Goal: Task Accomplishment & Management: Use online tool/utility

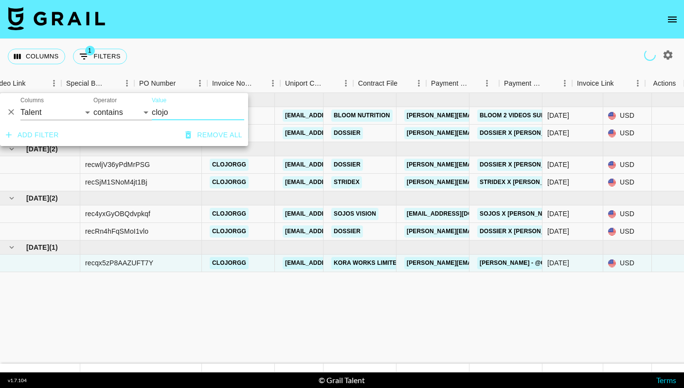
select select "talentName"
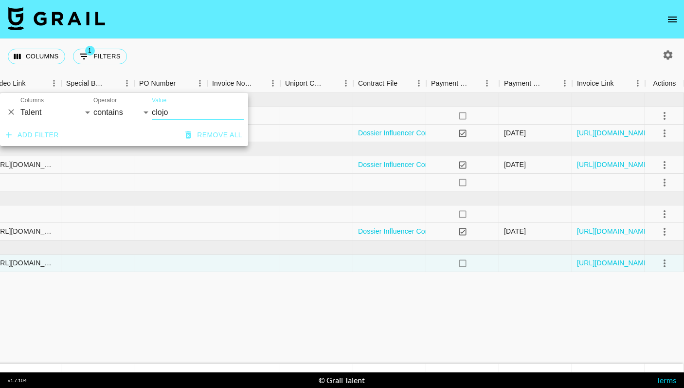
drag, startPoint x: 181, startPoint y: 115, endPoint x: 134, endPoint y: 114, distance: 46.7
click at [134, 114] on div "And Or Columns Grail Platform ID Airtable ID Talent Manager Client [PERSON_NAME…" at bounding box center [124, 108] width 248 height 31
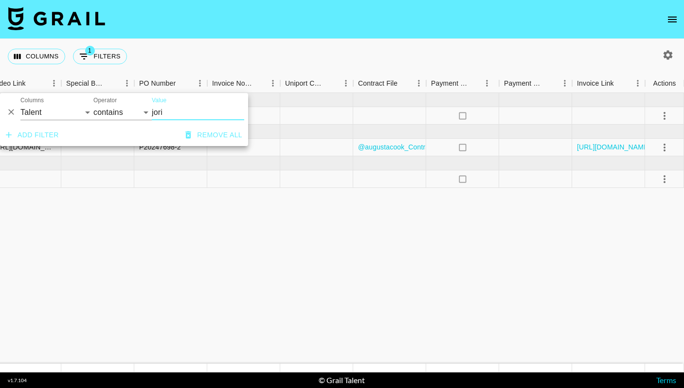
type input "jori"
click at [245, 39] on div "Columns 1 Filters + Booking" at bounding box center [342, 56] width 684 height 35
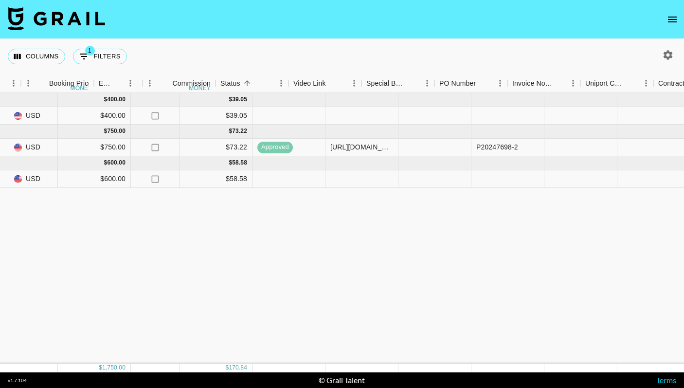
scroll to position [0, 631]
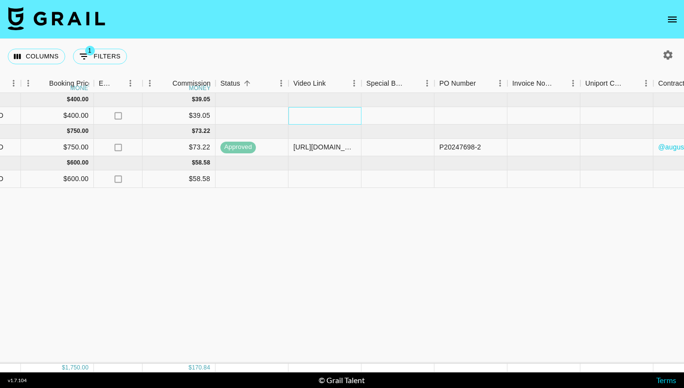
click at [335, 109] on div at bounding box center [325, 116] width 73 height 18
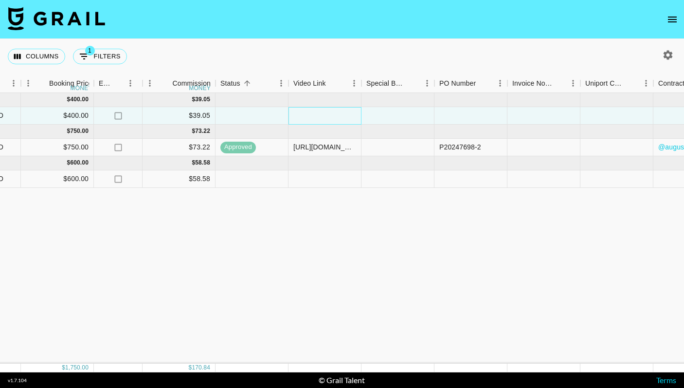
click at [320, 114] on div at bounding box center [325, 116] width 73 height 18
type input "[URL][DOMAIN_NAME]"
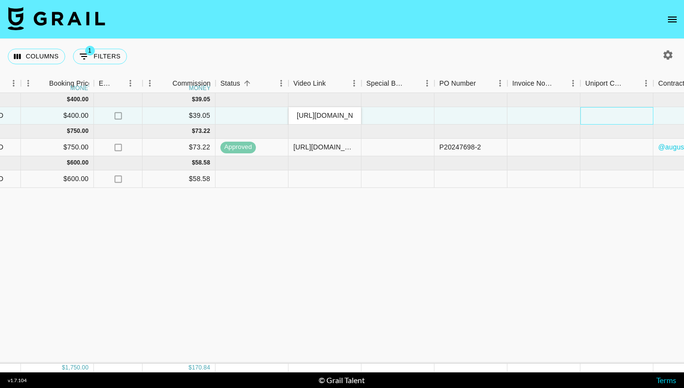
click at [617, 117] on div at bounding box center [616, 116] width 73 height 18
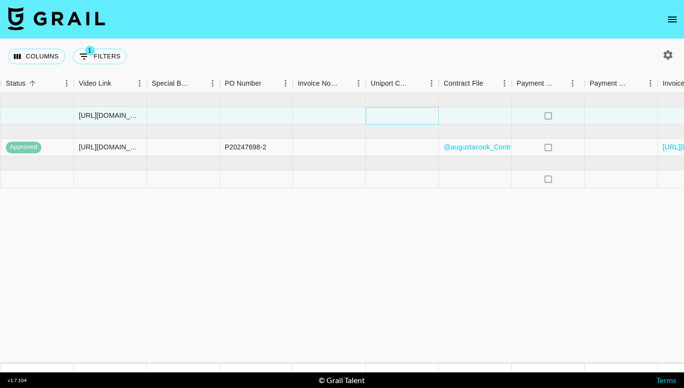
scroll to position [0, 931]
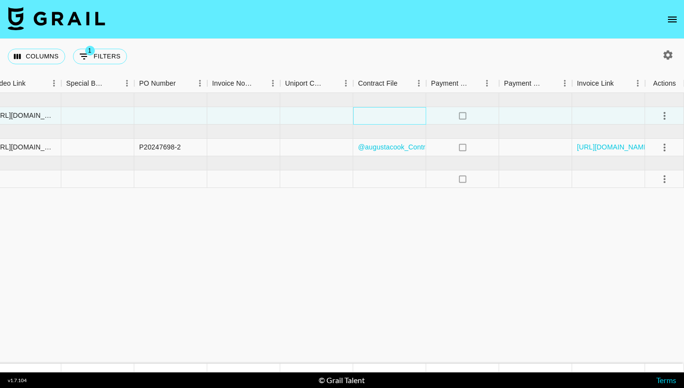
click at [405, 117] on div at bounding box center [389, 116] width 73 height 18
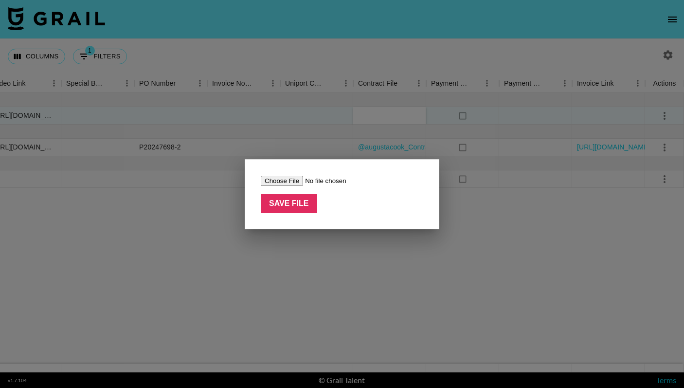
click at [290, 181] on input "file" at bounding box center [322, 181] width 123 height 10
type input "C:\fakepath\Dossier Influencer Contract x [PERSON_NAME].pdf"
click at [289, 202] on input "Save File" at bounding box center [289, 203] width 56 height 19
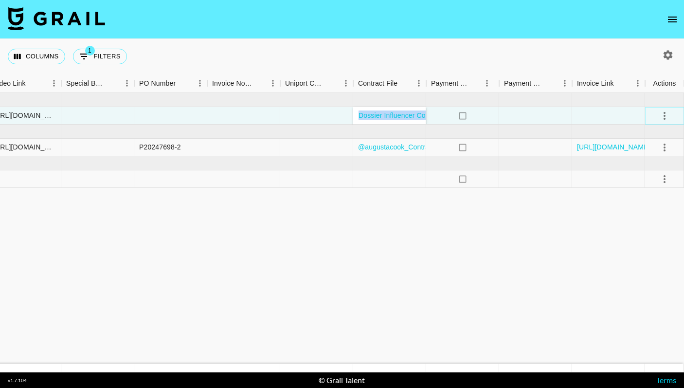
click at [664, 113] on icon "select merge strategy" at bounding box center [665, 116] width 2 height 8
click at [653, 210] on div "Approve" at bounding box center [644, 207] width 30 height 12
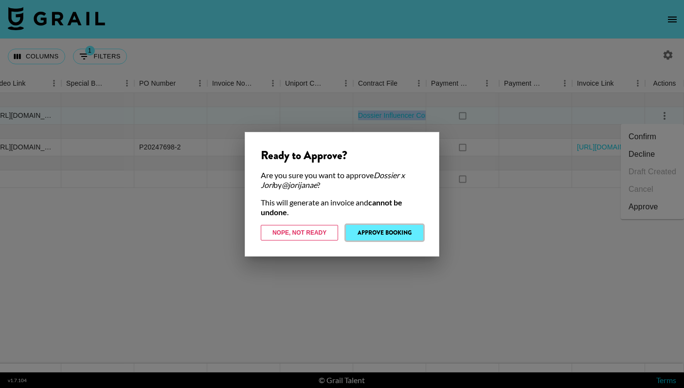
click at [401, 228] on button "Approve Booking" at bounding box center [384, 233] width 77 height 16
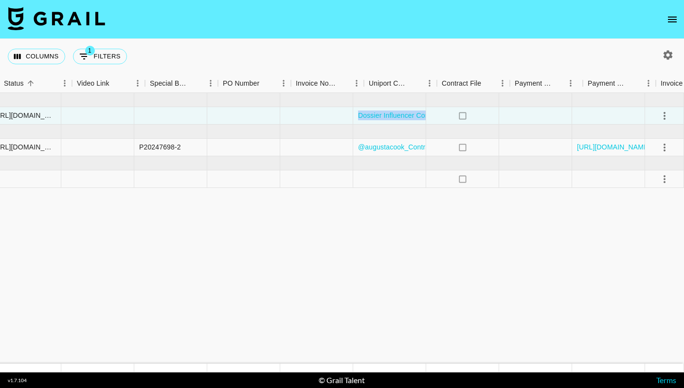
scroll to position [0, 662]
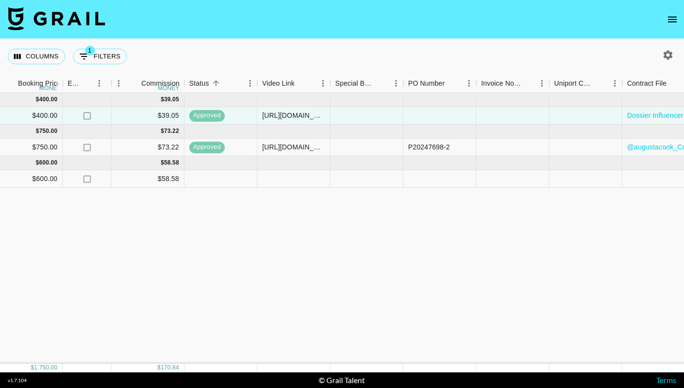
click at [401, 228] on div "[DATE] ( 1 ) $ 400.00 $ 39.05 recLQa20TVutnQ4Jf jorijanae [EMAIL_ADDRESS][DOMAI…" at bounding box center [145, 228] width 1615 height 271
